Goal: Participate in discussion: Engage in conversation with other users on a specific topic

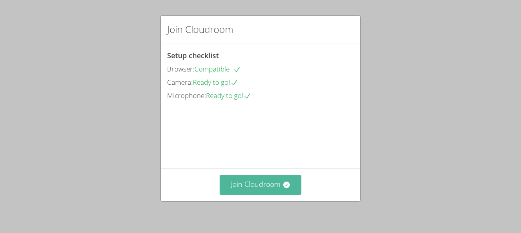
click at [253, 182] on button "Join Cloudroom" at bounding box center [261, 185] width 82 height 20
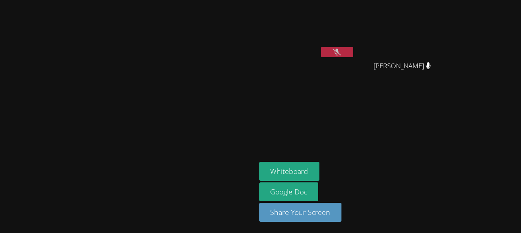
click at [68, 56] on video at bounding box center [128, 100] width 120 height 140
click at [355, 44] on video at bounding box center [306, 30] width 95 height 54
click at [355, 36] on video at bounding box center [306, 30] width 95 height 54
click at [355, 31] on video at bounding box center [306, 30] width 95 height 54
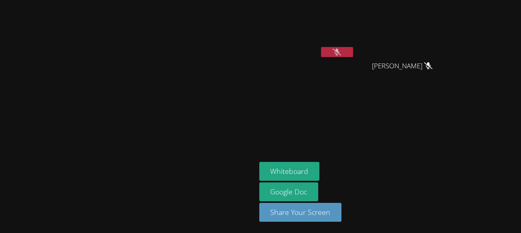
click at [355, 35] on video at bounding box center [306, 30] width 95 height 54
click at [355, 34] on video at bounding box center [306, 30] width 95 height 54
click at [355, 32] on video at bounding box center [306, 30] width 95 height 54
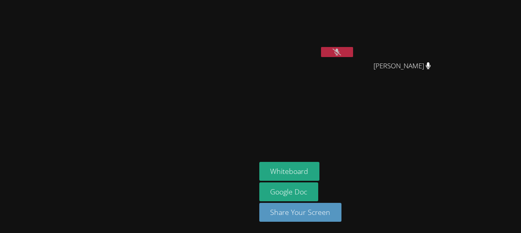
click at [353, 51] on button at bounding box center [337, 52] width 32 height 10
click at [355, 80] on div "A'Daerion [PERSON_NAME]" at bounding box center [306, 46] width 95 height 86
click at [355, 81] on div "A'Daerion [PERSON_NAME]" at bounding box center [306, 46] width 95 height 86
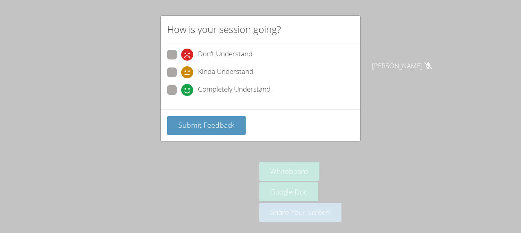
click at [181, 78] on span at bounding box center [181, 78] width 0 height 0
click at [181, 69] on input "Kinda Understand" at bounding box center [184, 70] width 7 height 7
radio input "true"
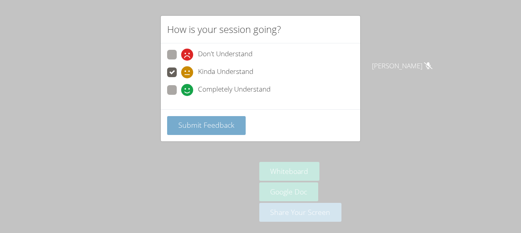
click at [202, 126] on span "Submit Feedback" at bounding box center [206, 125] width 56 height 10
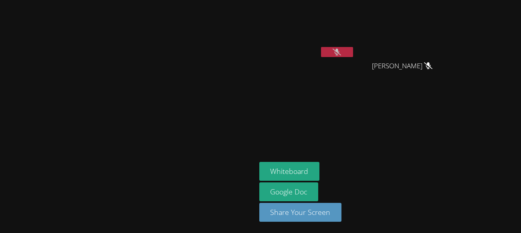
click at [188, 126] on video at bounding box center [128, 100] width 120 height 140
click at [320, 166] on button "Whiteboard" at bounding box center [289, 171] width 61 height 19
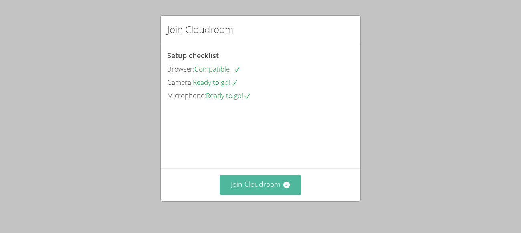
click at [249, 183] on button "Join Cloudroom" at bounding box center [261, 185] width 82 height 20
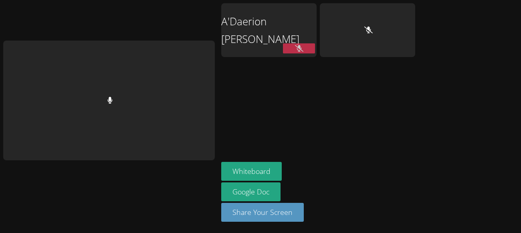
click at [419, 108] on aside "A'Daerion Tingle Whiteboard Google Doc Share Your Screen" at bounding box center [318, 116] width 200 height 233
